Goal: Task Accomplishment & Management: Manage account settings

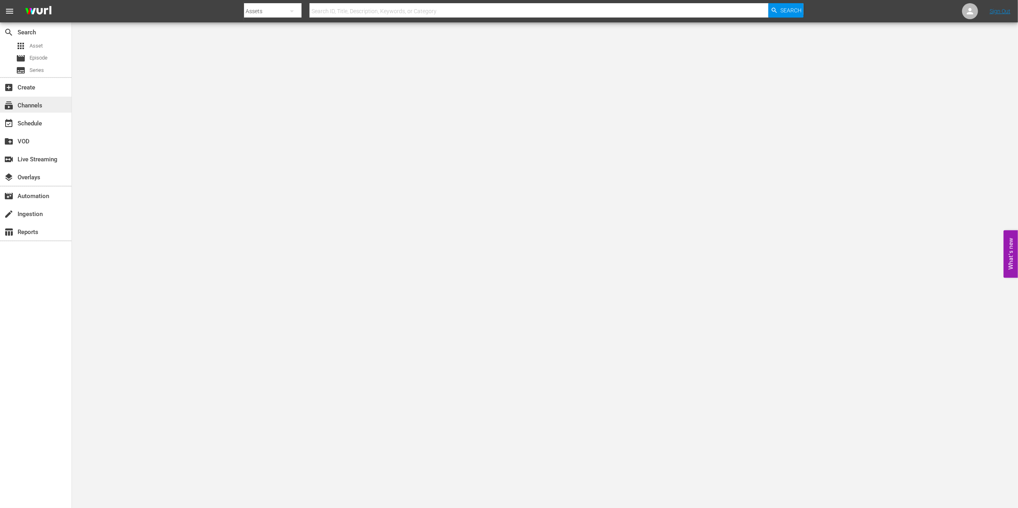
click at [42, 102] on div "subscriptions Channels" at bounding box center [22, 104] width 45 height 7
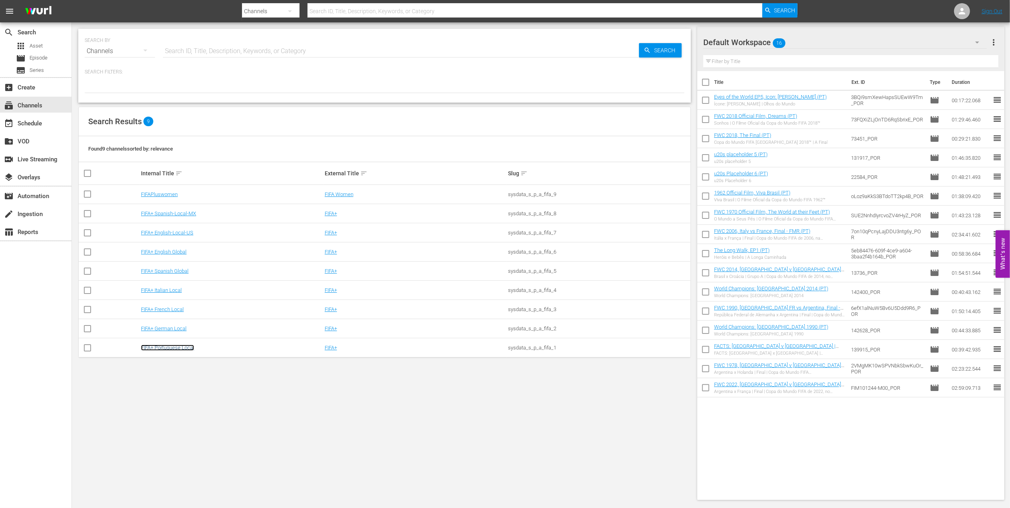
click at [181, 350] on link "FIFA+ Portuguese Local" at bounding box center [167, 348] width 53 height 6
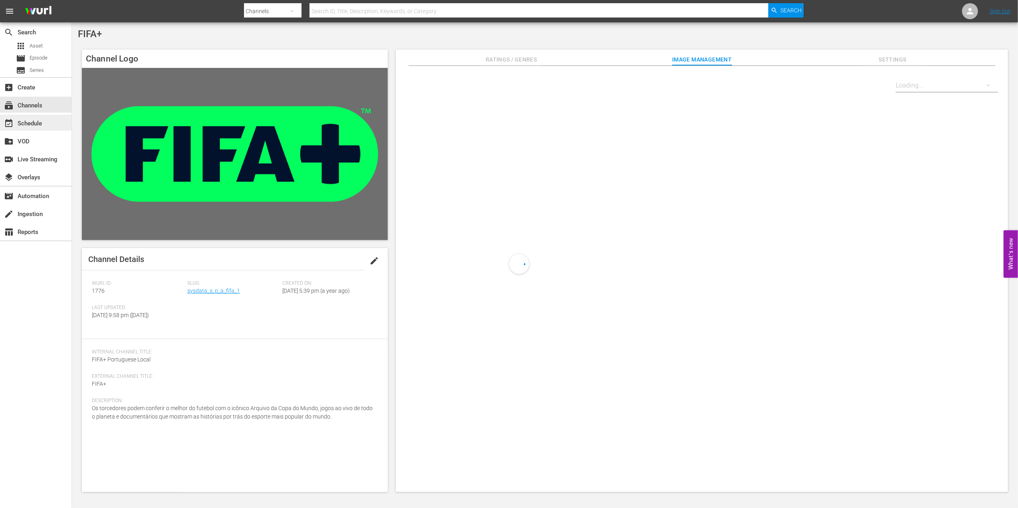
click at [44, 128] on div "event_available Schedule" at bounding box center [36, 123] width 72 height 16
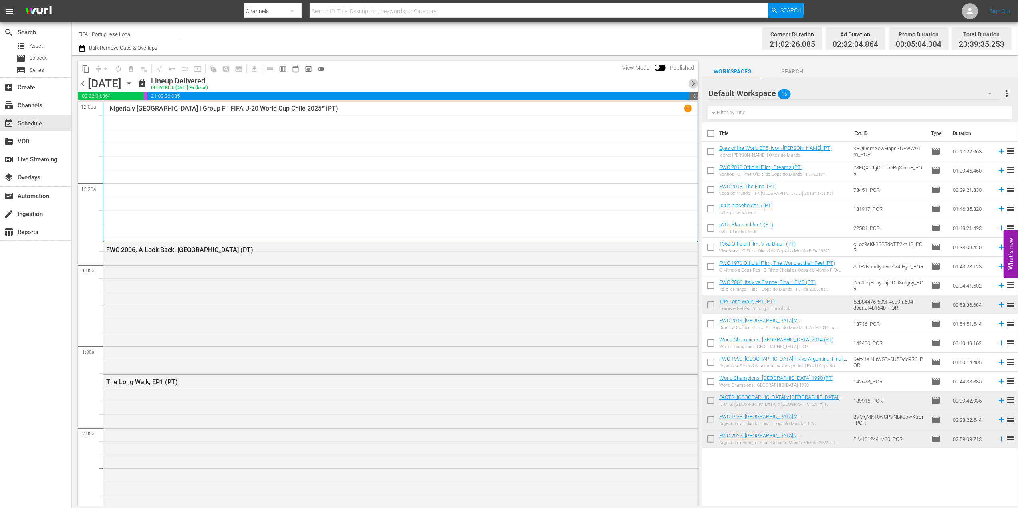
click at [692, 83] on span "chevron_right" at bounding box center [693, 84] width 10 height 10
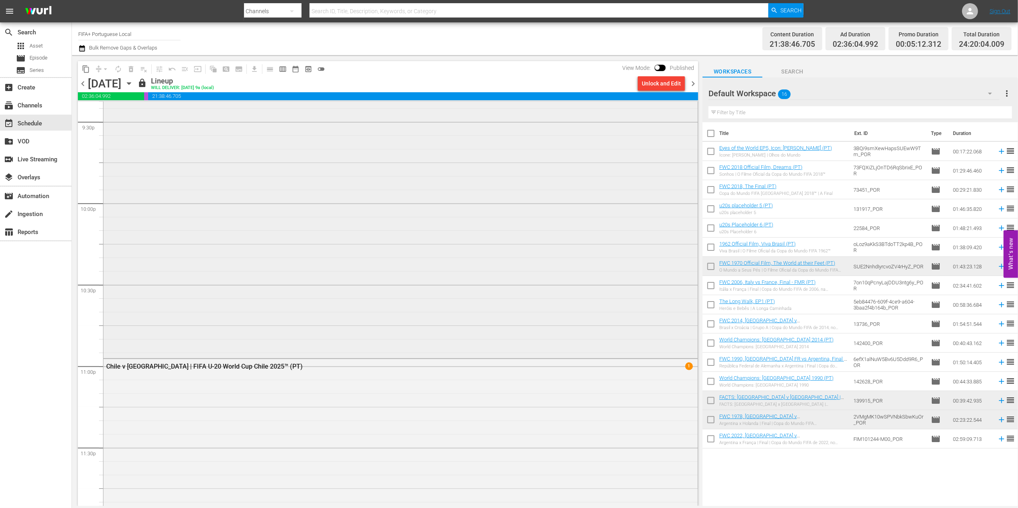
scroll to position [3477, 0]
click at [652, 85] on div "Unlock and Edit" at bounding box center [661, 83] width 39 height 14
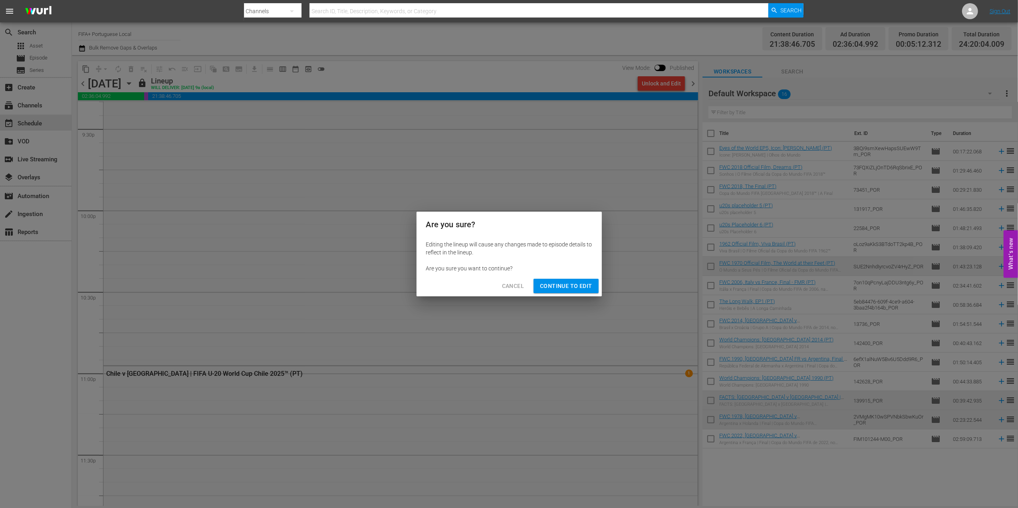
click at [573, 286] on span "Continue to Edit" at bounding box center [566, 286] width 52 height 10
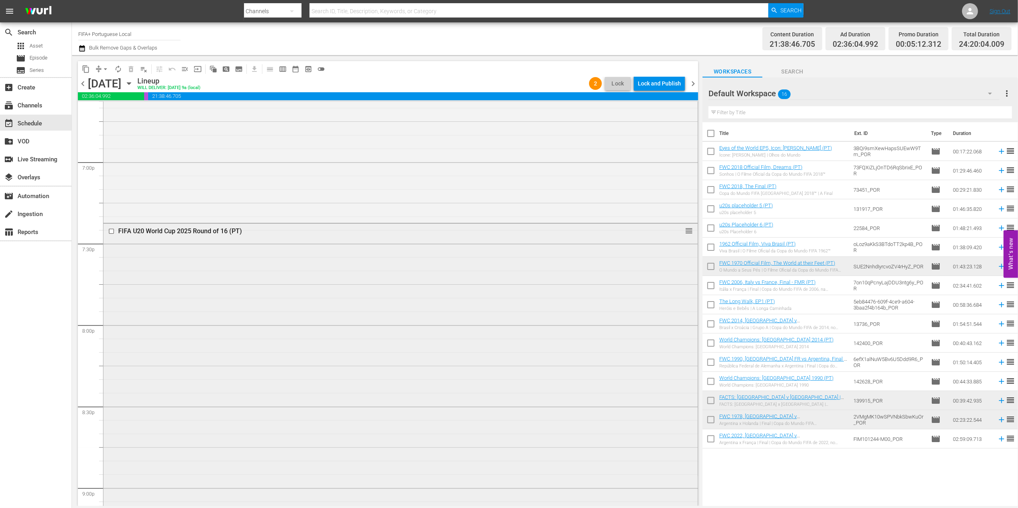
scroll to position [3036, 0]
click at [208, 230] on div "FIFA U20 World Cup 2025 Round of 16 (PT)" at bounding box center [385, 233] width 534 height 8
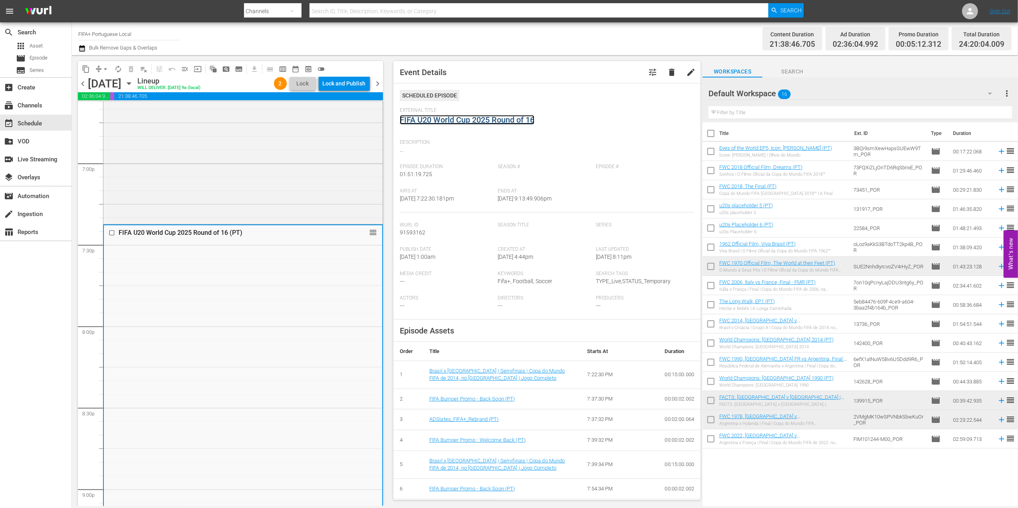
click at [480, 119] on link "FIFA U20 World Cup 2025 Round of 16" at bounding box center [467, 120] width 135 height 10
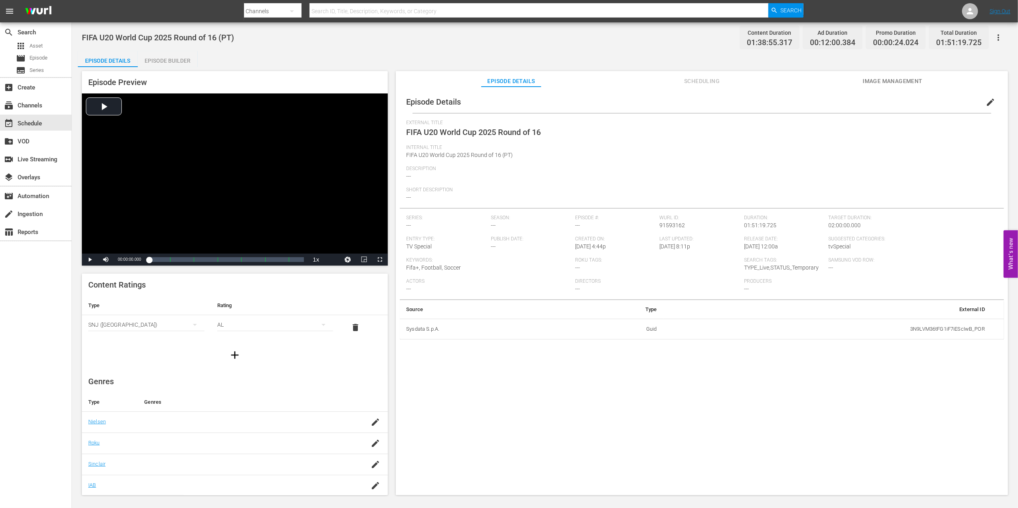
click at [813, 101] on span "edit" at bounding box center [991, 102] width 10 height 10
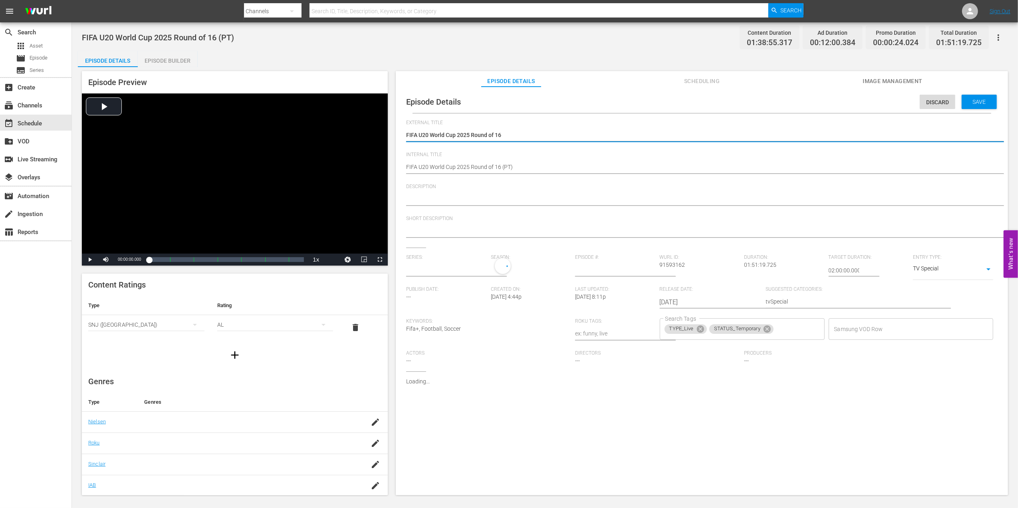
type input "No Series"
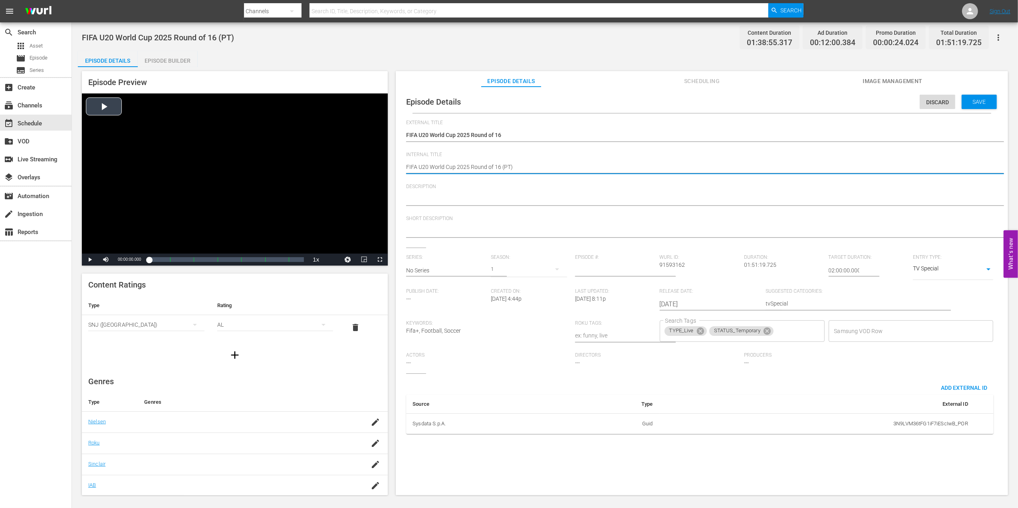
drag, startPoint x: 500, startPoint y: 167, endPoint x: 377, endPoint y: 168, distance: 123.1
paste textarea "Ukraine v [GEOGRAPHIC_DATA] | Round of 16 | FIFA U-20 World Cup [GEOGRAPHIC_DAT…"
type textarea "Ukraine v [GEOGRAPHIC_DATA] | Round of 16 | FIFA U-20 World Cup Chile 2025™ (PT)"
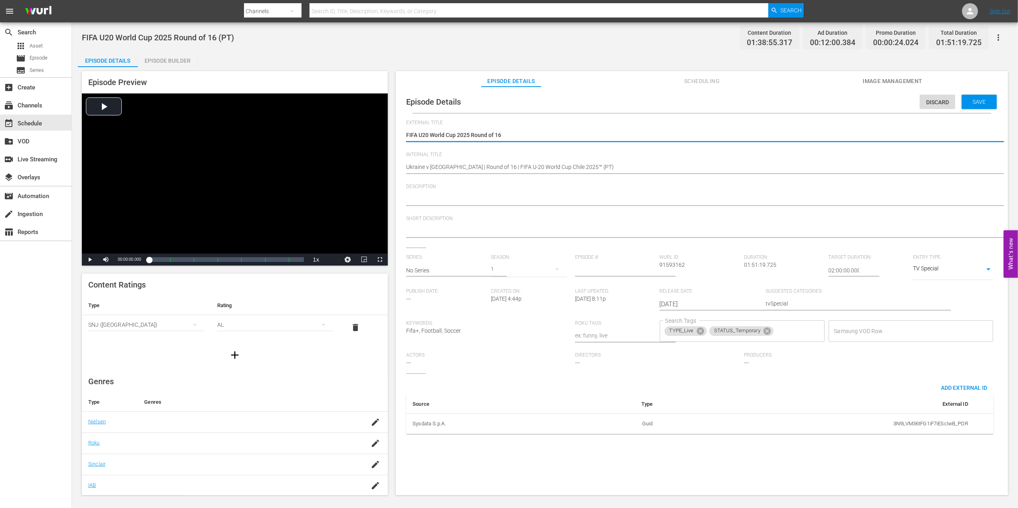
drag, startPoint x: 506, startPoint y: 133, endPoint x: 392, endPoint y: 134, distance: 113.9
paste textarea "Ucrânia x Espanha | Oitavas de final | Copa do Mundo Sub-20 da FIFA Chile 2025™"
type textarea "Ucrânia x Espanha | Oitavas de final | Copa do Mundo Sub-20 da FIFA Chile 2025™"
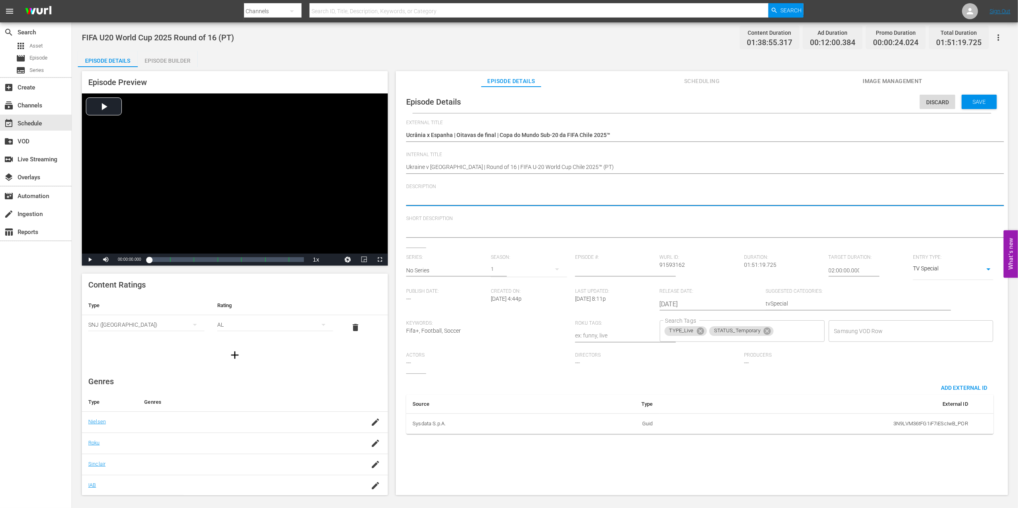
click at [487, 198] on textarea at bounding box center [700, 200] width 588 height 10
paste textarea "Assista ao jogo entre [GEOGRAPHIC_DATA] e Espanha no [GEOGRAPHIC_DATA][PERSON_N…"
type textarea "Assista ao jogo entre [GEOGRAPHIC_DATA] e Espanha no [GEOGRAPHIC_DATA][PERSON_N…"
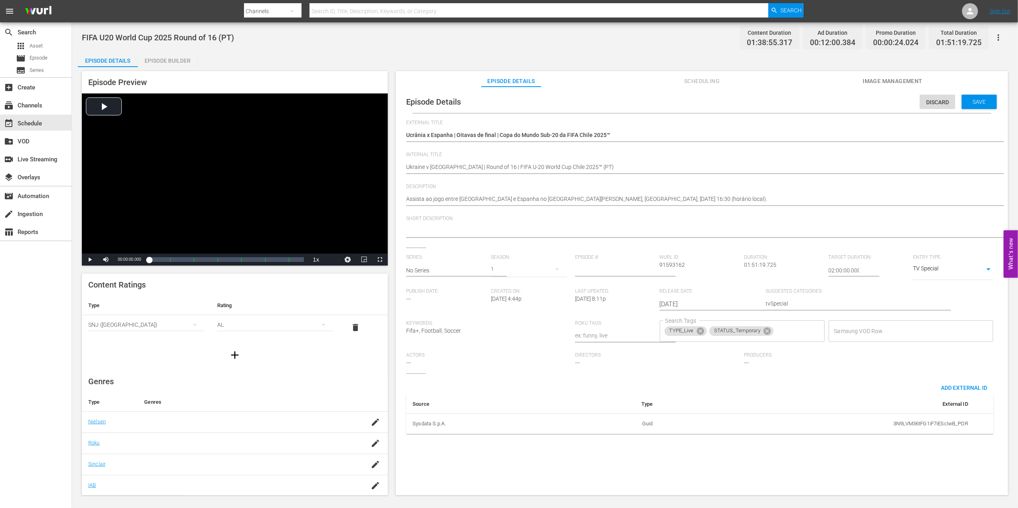
click at [464, 231] on textarea at bounding box center [700, 232] width 588 height 10
paste textarea "Assista ao jogo entre Ucrânia e [GEOGRAPHIC_DATA]"
type textarea "Assista ao jogo entre Ucrânia e [GEOGRAPHIC_DATA]"
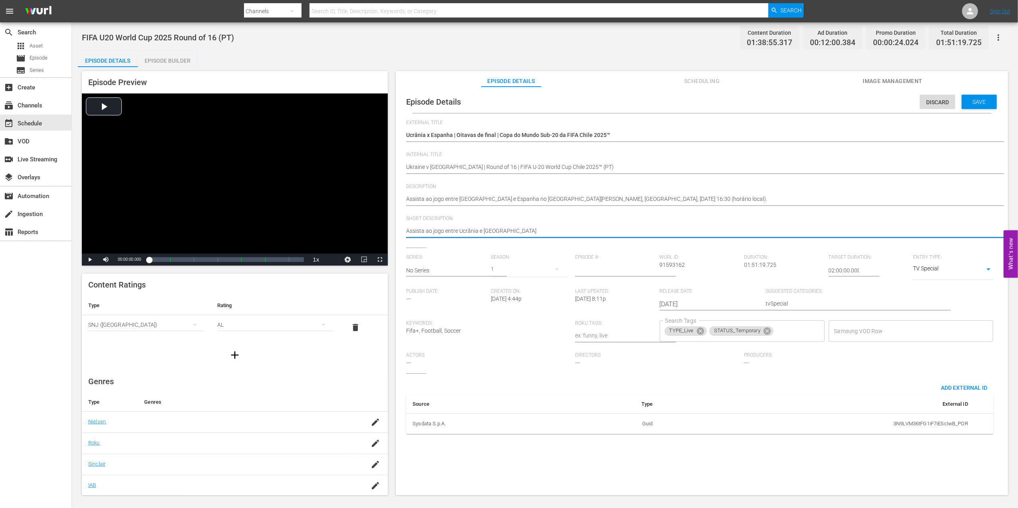
type textarea "Assista ao jogo entre Ucrânia e [GEOGRAPHIC_DATA]"
drag, startPoint x: 972, startPoint y: 109, endPoint x: 972, endPoint y: 105, distance: 4.0
click at [813, 105] on div "Episode Details Discard Save" at bounding box center [702, 102] width 604 height 22
click at [813, 101] on span "Save" at bounding box center [980, 102] width 26 height 6
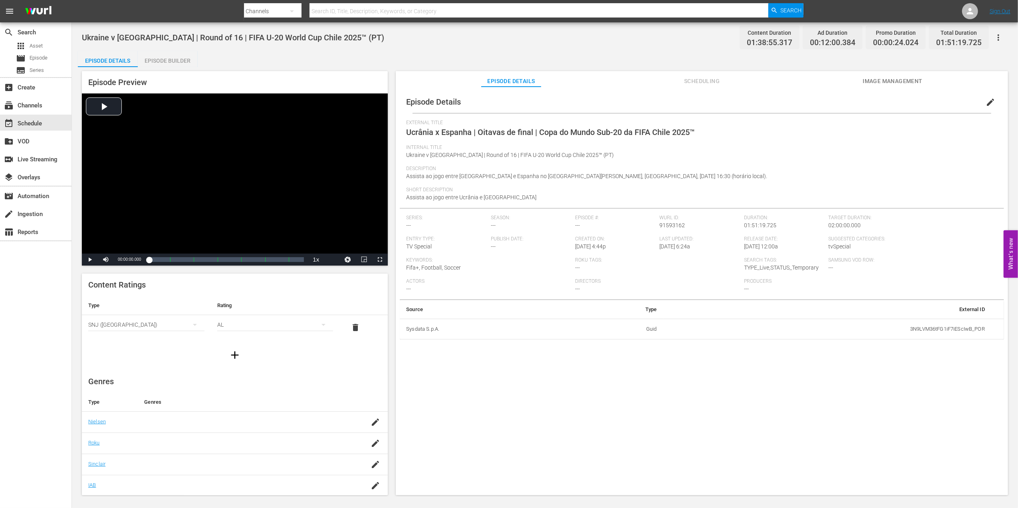
click at [813, 83] on span "Image Management" at bounding box center [893, 81] width 60 height 10
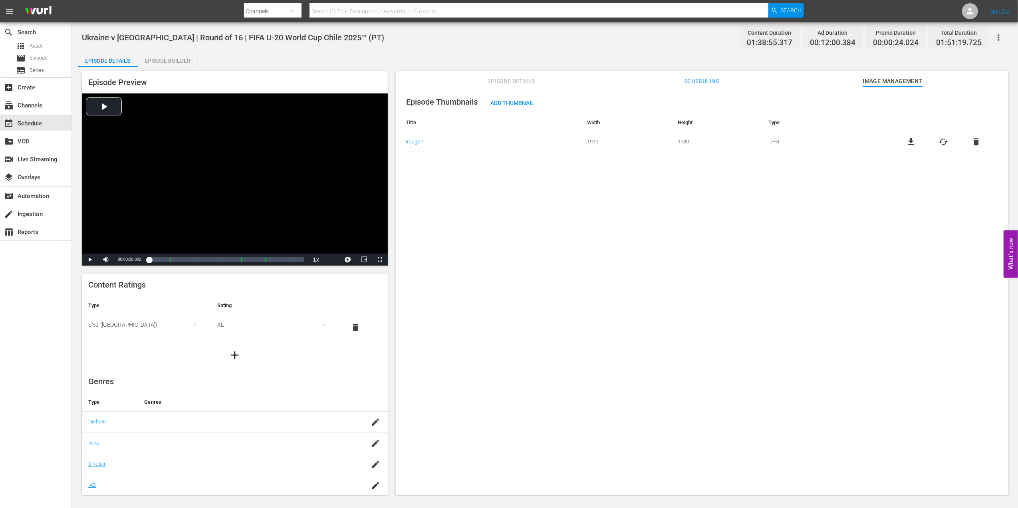
click at [813, 141] on span "delete" at bounding box center [977, 142] width 10 height 10
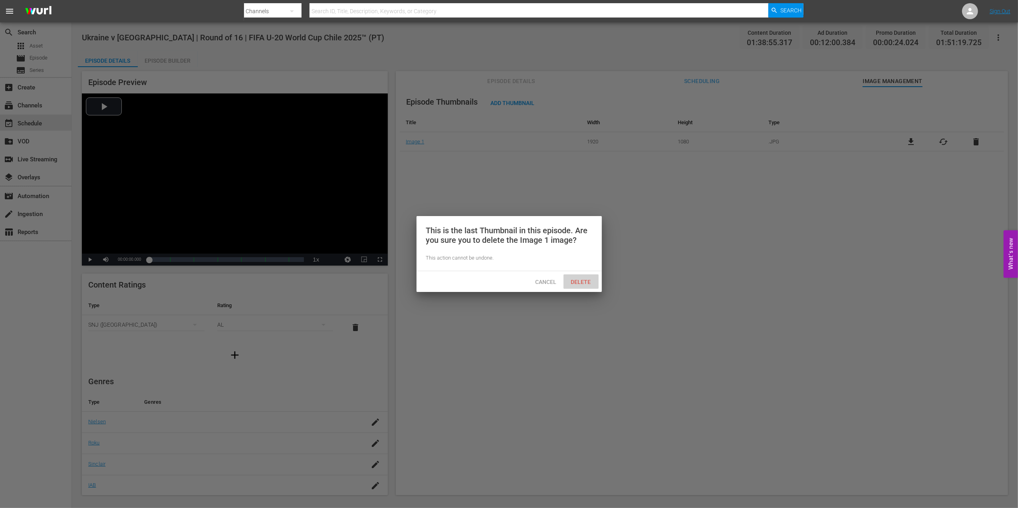
click at [594, 281] on span "Delete" at bounding box center [581, 282] width 33 height 6
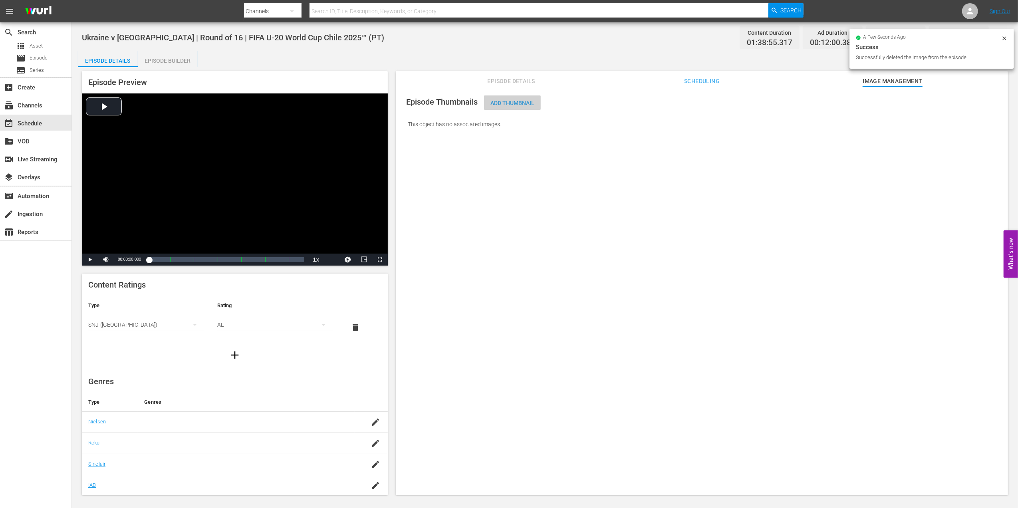
click at [535, 102] on span "Add Thumbnail" at bounding box center [512, 103] width 57 height 6
click at [517, 101] on span "Add Thumbnail" at bounding box center [512, 103] width 57 height 6
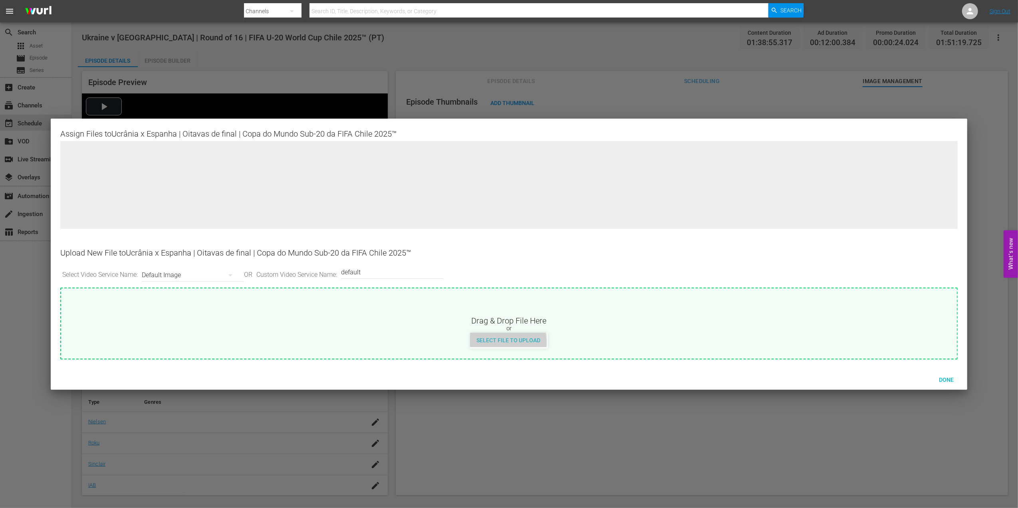
click at [507, 342] on span "Select File to Upload" at bounding box center [508, 340] width 77 height 6
type input "C:\fakepath\c.jpg"
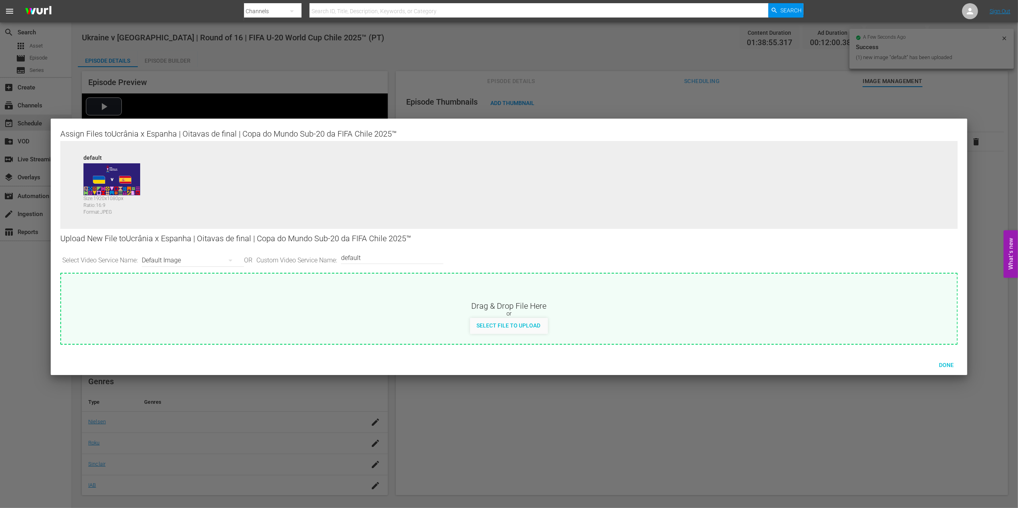
click at [400, 256] on input "default" at bounding box center [390, 257] width 98 height 19
type input "default 1"
click at [530, 326] on span "Select File to Upload" at bounding box center [508, 325] width 77 height 6
type input "C:\fakepath\d.jpg"
click at [813, 367] on span "Done" at bounding box center [947, 365] width 28 height 6
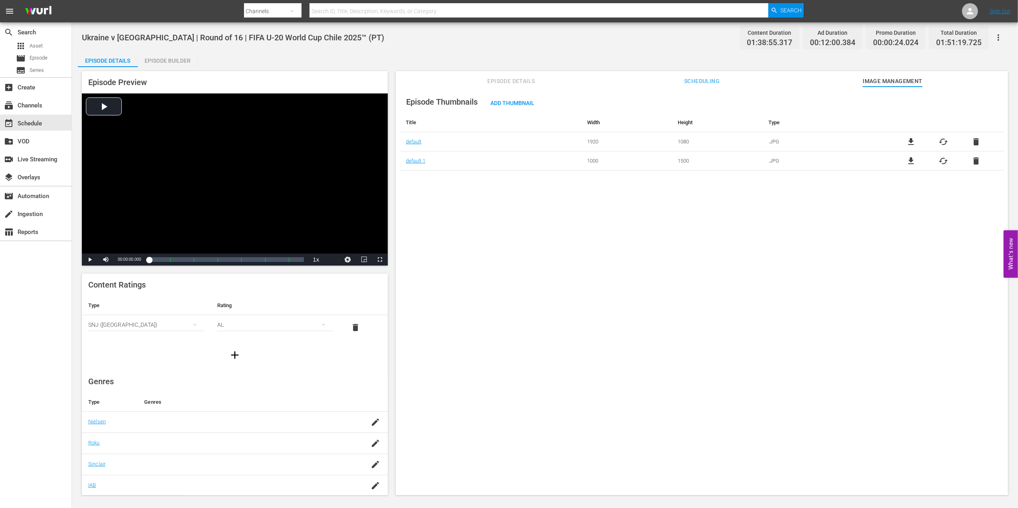
click at [518, 78] on span "Episode Details" at bounding box center [511, 81] width 60 height 10
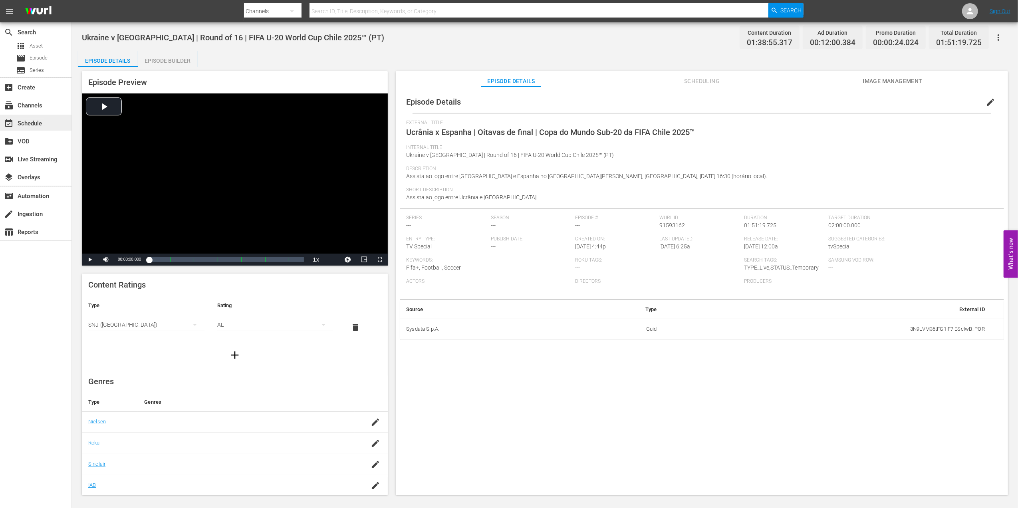
click at [44, 123] on div "event_available Schedule" at bounding box center [22, 122] width 45 height 7
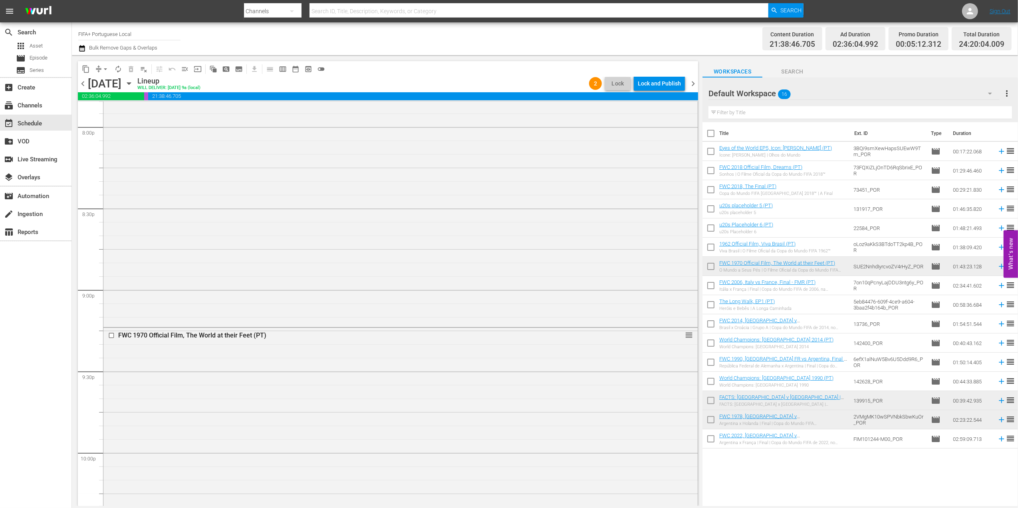
scroll to position [3082, 0]
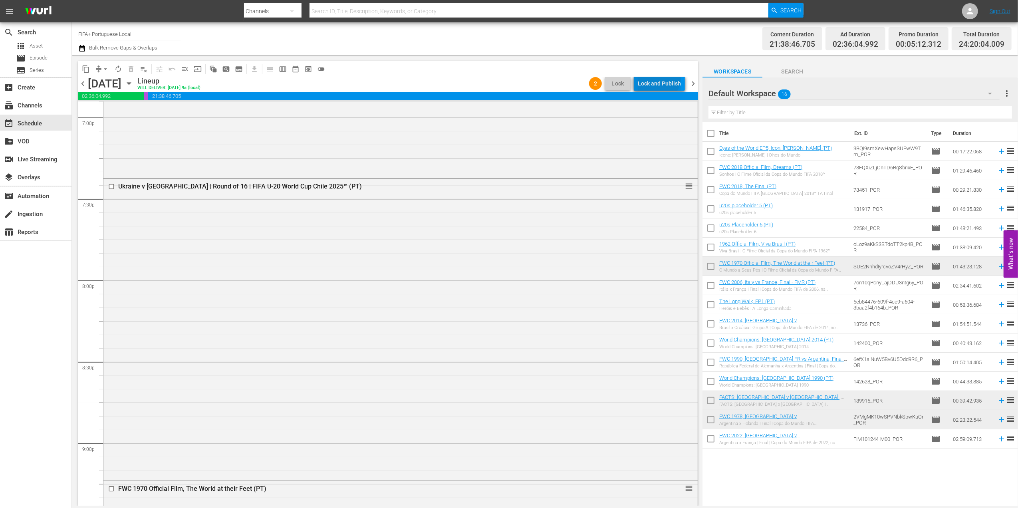
click at [660, 79] on div "Lock and Publish" at bounding box center [659, 83] width 43 height 14
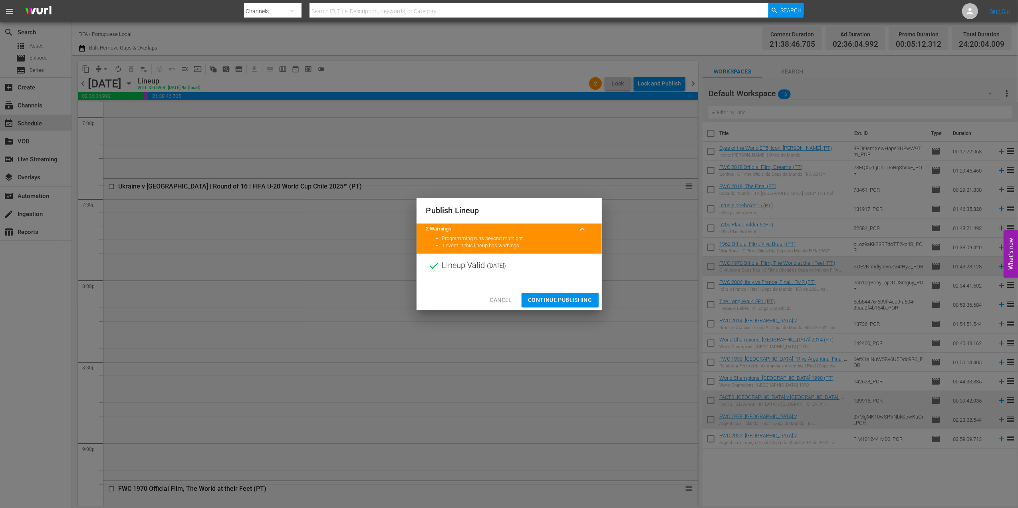
click at [560, 302] on span "Continue Publishing" at bounding box center [560, 300] width 64 height 10
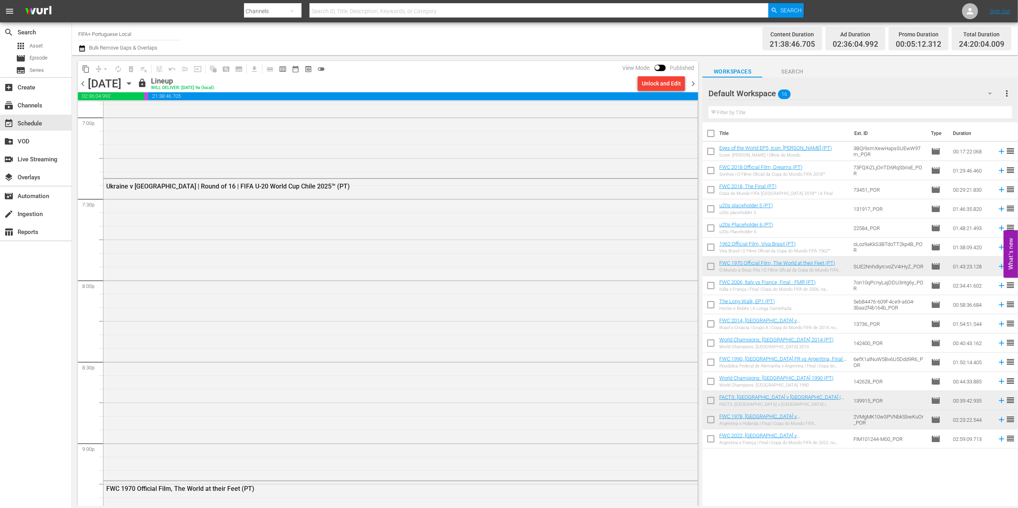
click at [694, 81] on span "chevron_right" at bounding box center [693, 84] width 10 height 10
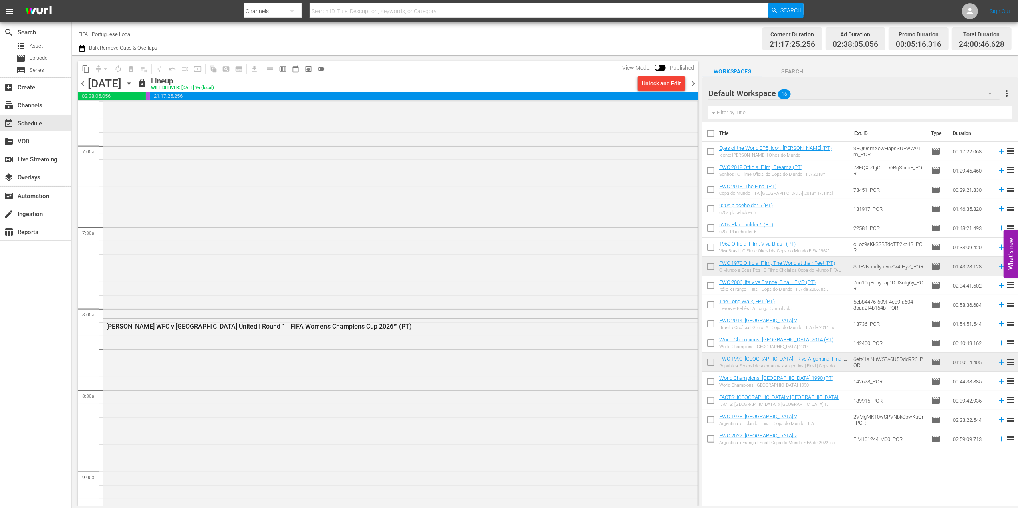
scroll to position [1103, 0]
click at [330, 319] on div "[PERSON_NAME] WFC v [GEOGRAPHIC_DATA] United | Round 1 | FIFA Women's Champions…" at bounding box center [378, 320] width 544 height 8
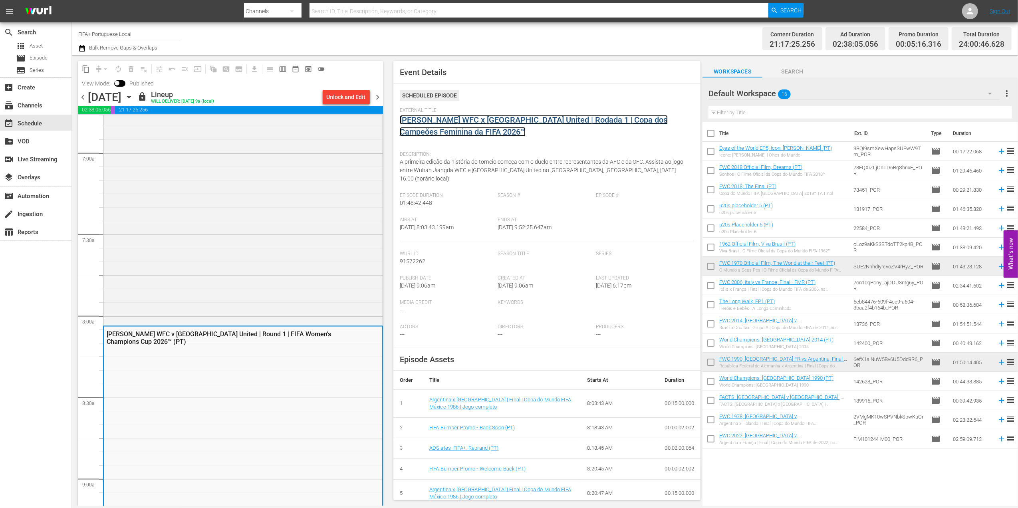
click at [520, 120] on link "[PERSON_NAME] WFC x [GEOGRAPHIC_DATA] United | Rodada 1 | Copa dos Campeões Fem…" at bounding box center [534, 126] width 268 height 22
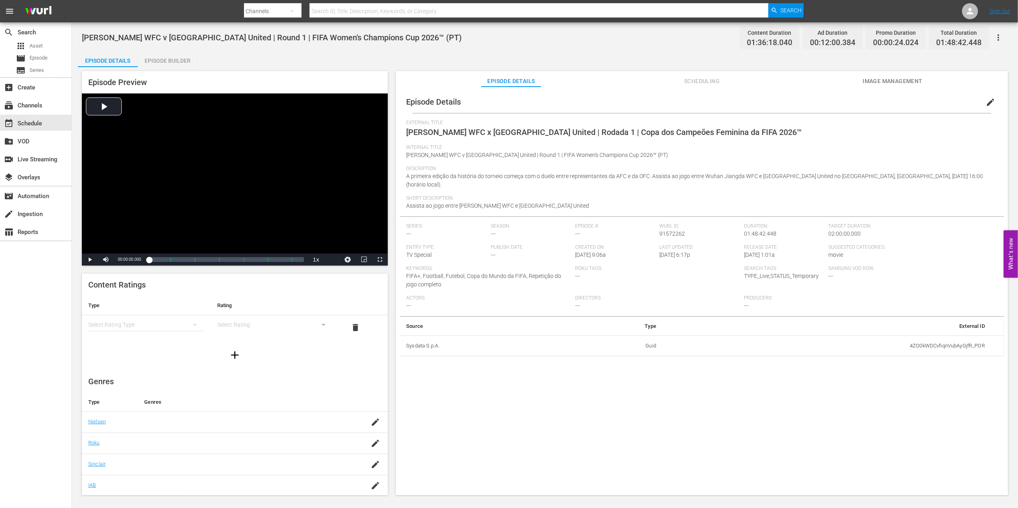
click at [813, 79] on span "Image Management" at bounding box center [893, 81] width 60 height 10
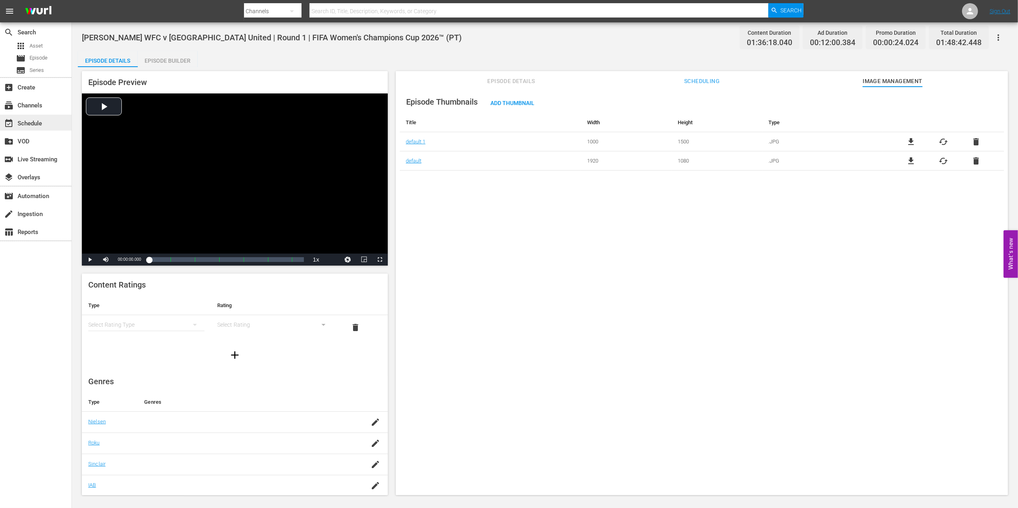
click at [26, 126] on div "event_available Schedule" at bounding box center [22, 122] width 45 height 7
